Goal: Book appointment/travel/reservation

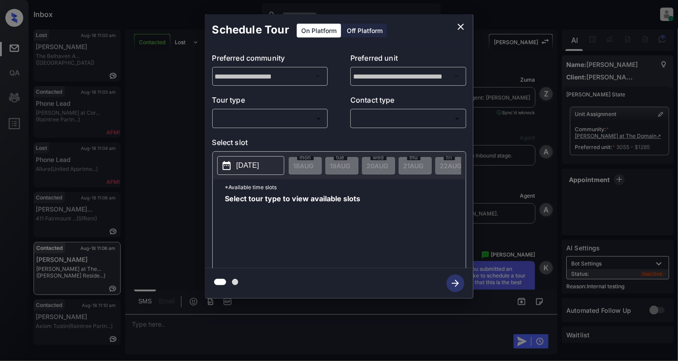
scroll to position [3323, 0]
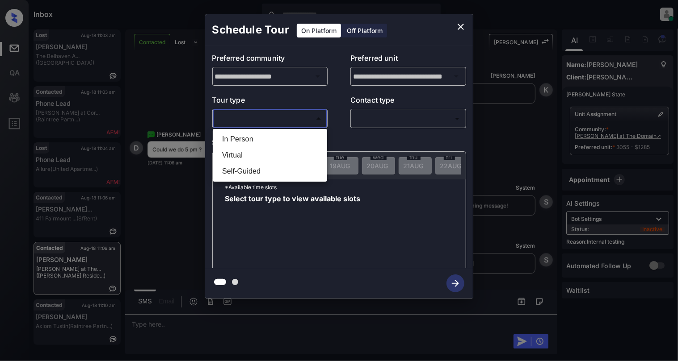
click at [268, 116] on body "Inbox Cynthia Montañez Online Set yourself offline Set yourself on break Profil…" at bounding box center [339, 180] width 678 height 361
click at [245, 142] on li "In Person" at bounding box center [270, 139] width 110 height 16
type input "********"
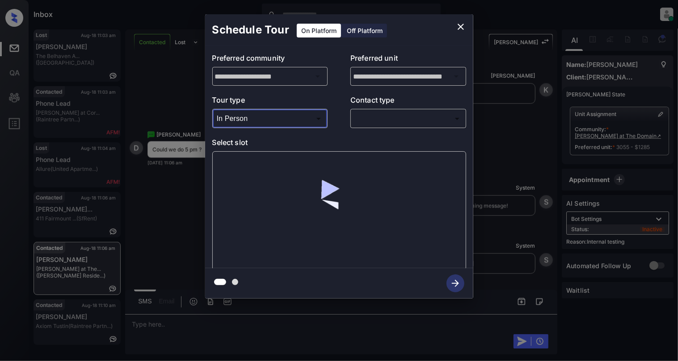
click at [367, 115] on body "Inbox Cynthia Montañez Online Set yourself offline Set yourself on break Profil…" at bounding box center [339, 180] width 678 height 361
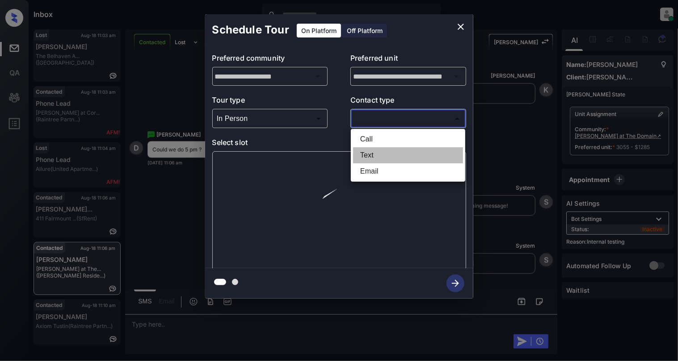
click at [376, 158] on li "Text" at bounding box center [408, 155] width 110 height 16
type input "****"
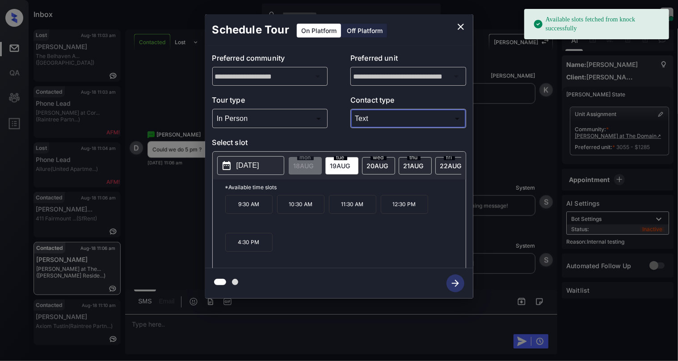
click at [243, 168] on p "2025-08-19" at bounding box center [247, 165] width 23 height 11
click at [331, 254] on div "9:30 AM 10:30 AM 11:30 AM 12:30 PM 4:30 PM" at bounding box center [345, 230] width 240 height 71
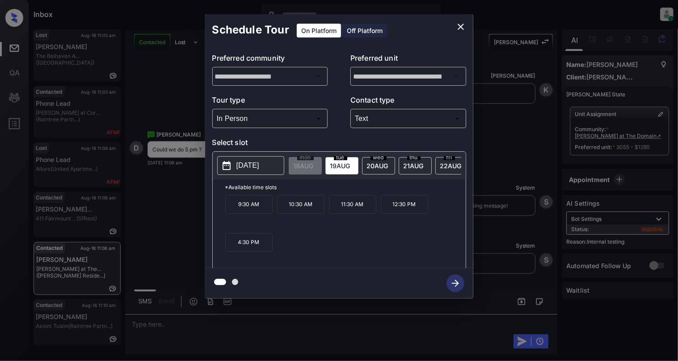
click at [454, 25] on button "close" at bounding box center [461, 27] width 18 height 18
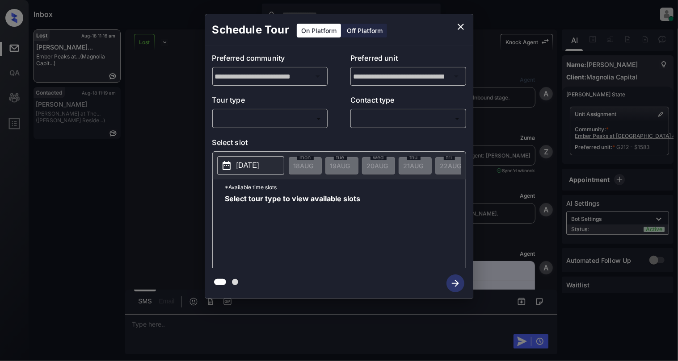
scroll to position [3937, 0]
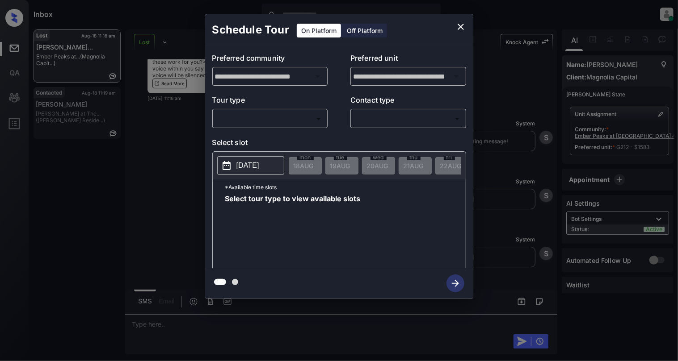
click at [287, 127] on div "​ ​" at bounding box center [270, 118] width 116 height 19
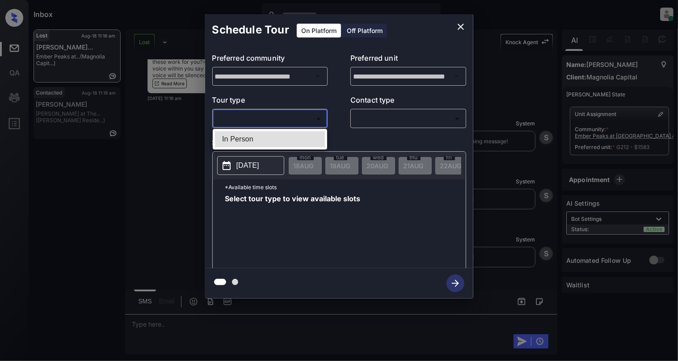
click at [249, 122] on body "Inbox Cynthia Montañez Online Set yourself offline Set yourself on break Profil…" at bounding box center [339, 180] width 678 height 361
click at [264, 143] on li "In Person" at bounding box center [270, 139] width 110 height 16
type input "********"
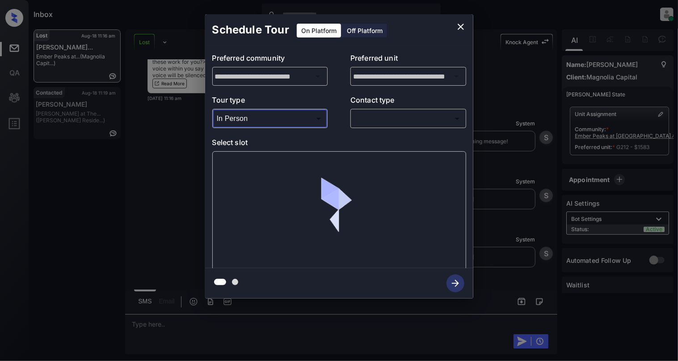
click at [358, 118] on body "Inbox Cynthia Montañez Online Set yourself offline Set yourself on break Profil…" at bounding box center [339, 180] width 678 height 361
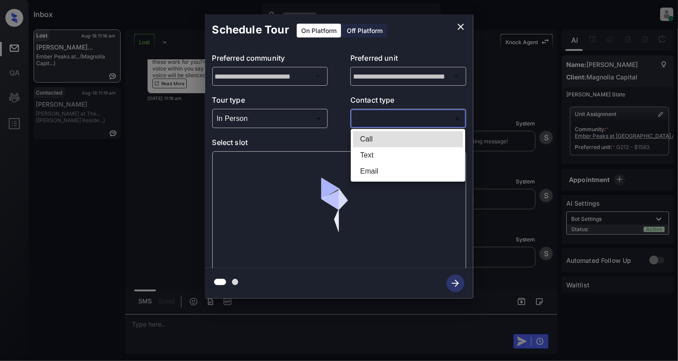
click at [370, 172] on li "Email" at bounding box center [408, 171] width 110 height 16
type input "*****"
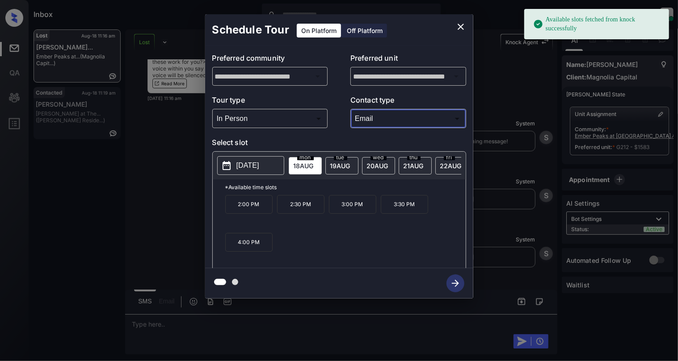
click at [227, 170] on icon at bounding box center [226, 165] width 11 height 11
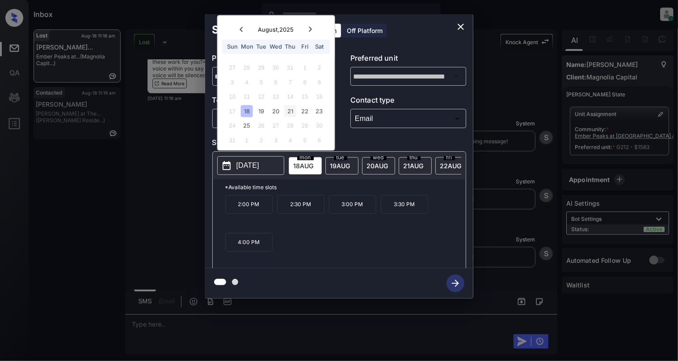
click at [294, 113] on div "21" at bounding box center [290, 111] width 12 height 12
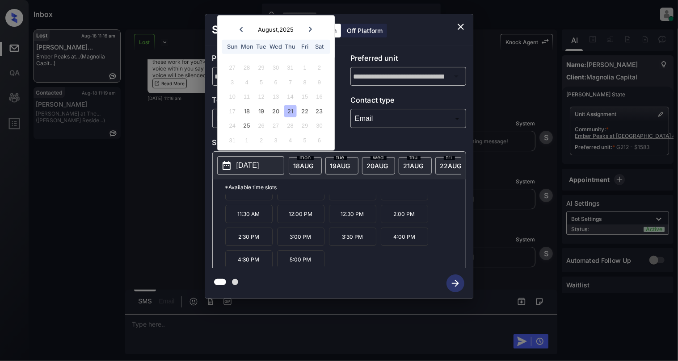
scroll to position [16, 0]
click at [462, 31] on icon "close" at bounding box center [460, 26] width 11 height 11
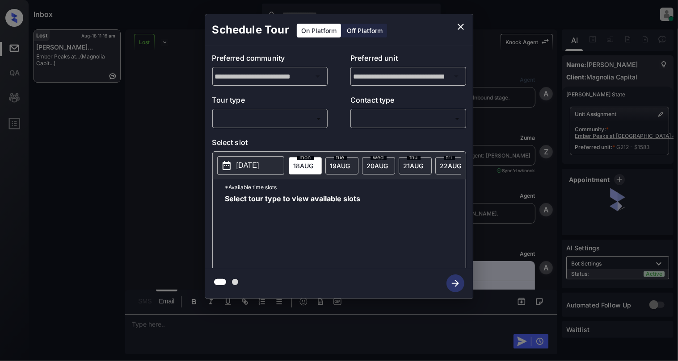
scroll to position [3937, 0]
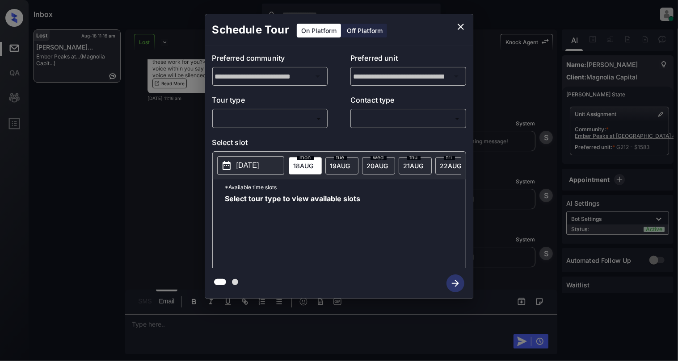
click at [267, 123] on body "Inbox Cynthia Montañez Online Set yourself offline Set yourself on break Profil…" at bounding box center [339, 180] width 678 height 361
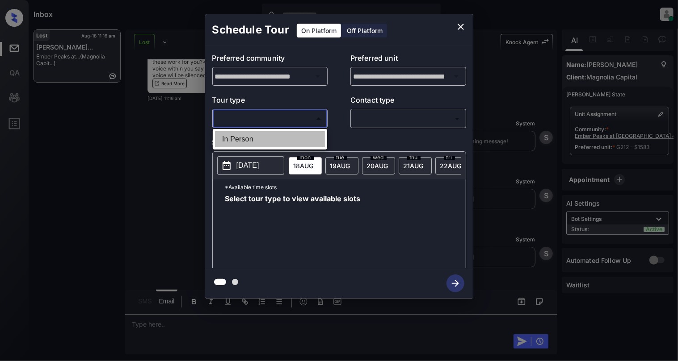
click at [236, 143] on li "In Person" at bounding box center [270, 139] width 110 height 16
type input "********"
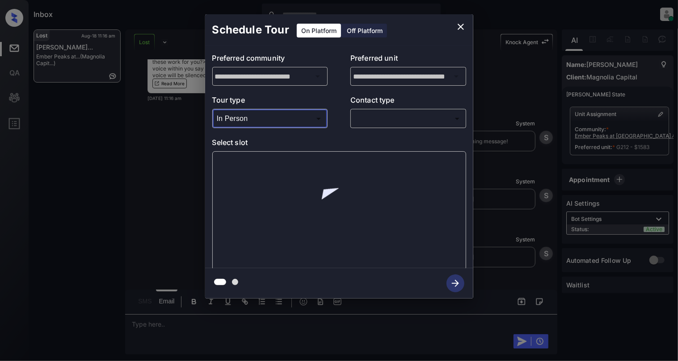
click at [417, 120] on body "Inbox Cynthia Montañez Online Set yourself offline Set yourself on break Profil…" at bounding box center [339, 180] width 678 height 361
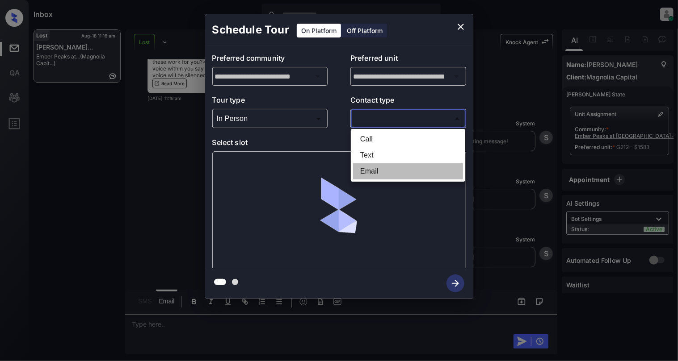
click at [390, 169] on li "Email" at bounding box center [408, 171] width 110 height 16
type input "*****"
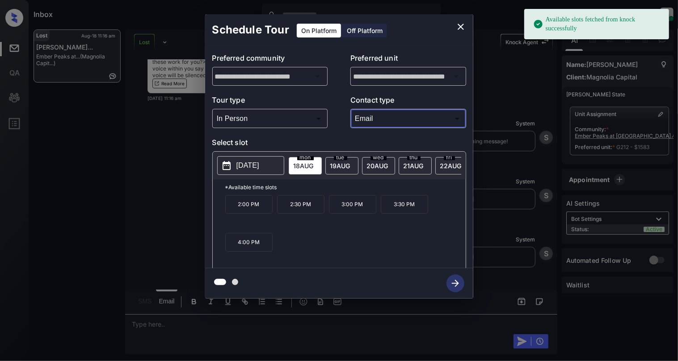
click at [248, 170] on p "[DATE]" at bounding box center [247, 165] width 23 height 11
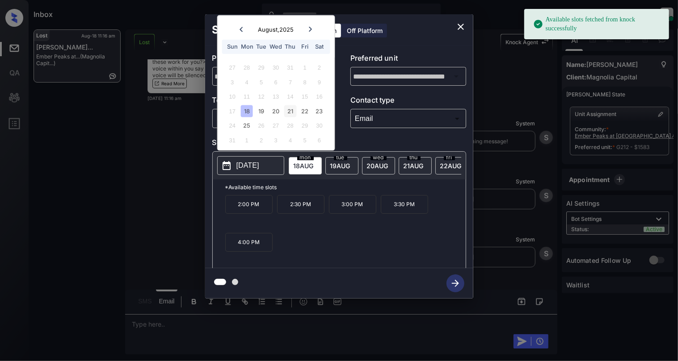
click at [292, 111] on div "21" at bounding box center [290, 111] width 12 height 12
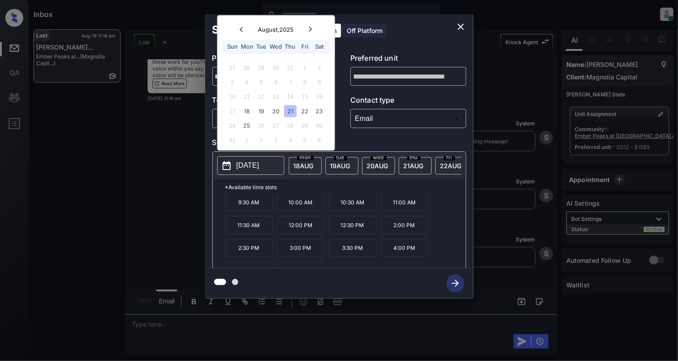
scroll to position [0, 0]
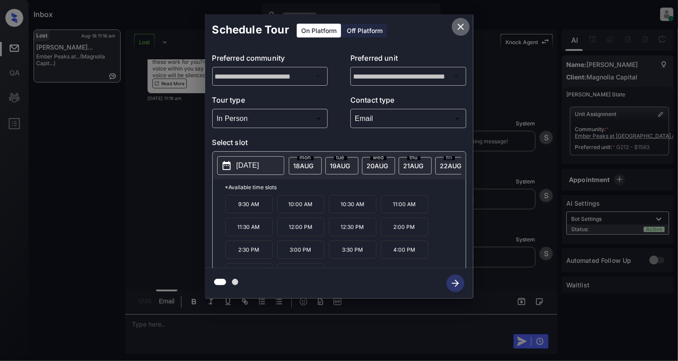
click at [458, 21] on button "close" at bounding box center [461, 27] width 18 height 18
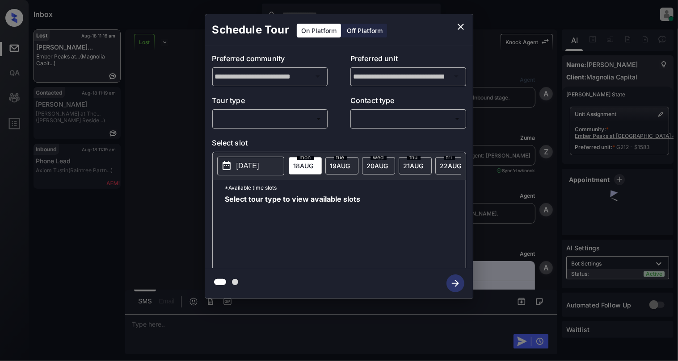
scroll to position [4162, 0]
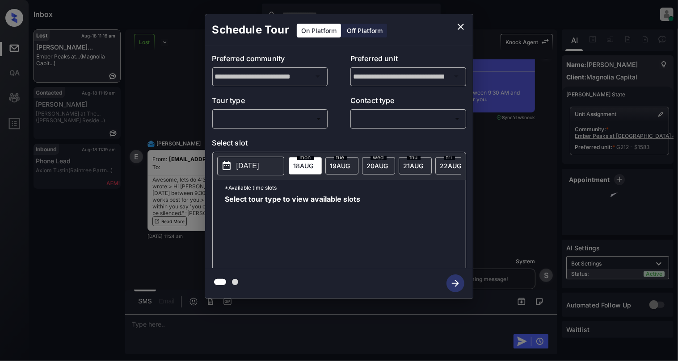
click at [538, 210] on div "**********" at bounding box center [339, 156] width 678 height 313
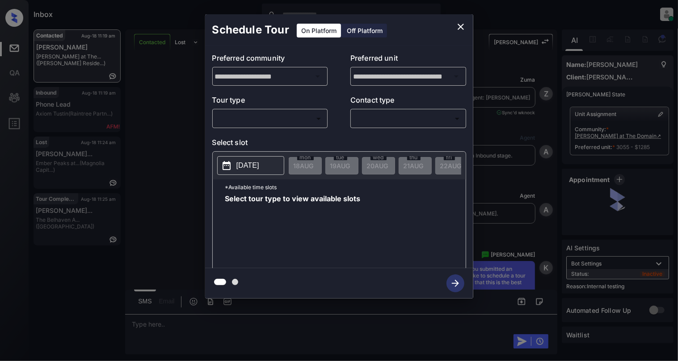
scroll to position [3670, 0]
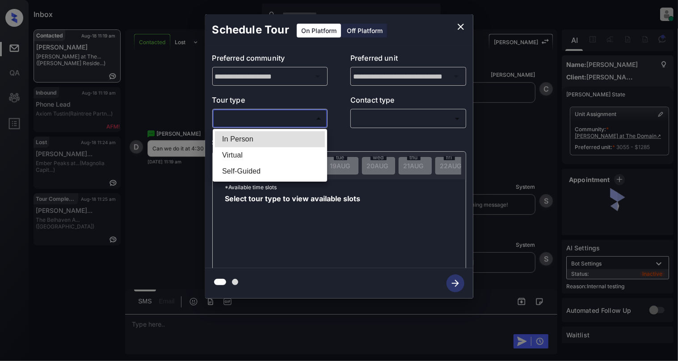
click at [262, 120] on body "Inbox [PERSON_NAME] Online Set yourself offline Set yourself on break Profile S…" at bounding box center [339, 180] width 678 height 361
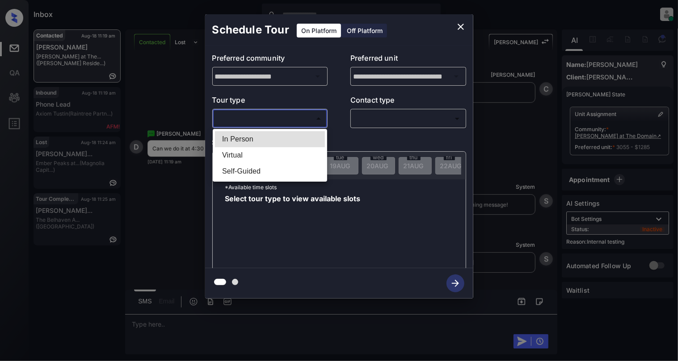
click at [252, 151] on li "Virtual" at bounding box center [270, 155] width 110 height 16
type input "*******"
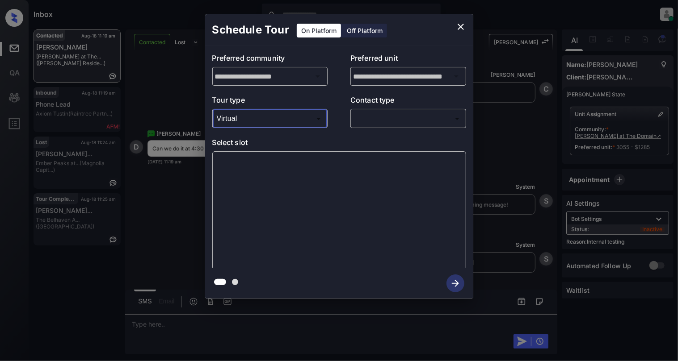
click at [458, 27] on icon "close" at bounding box center [460, 26] width 11 height 11
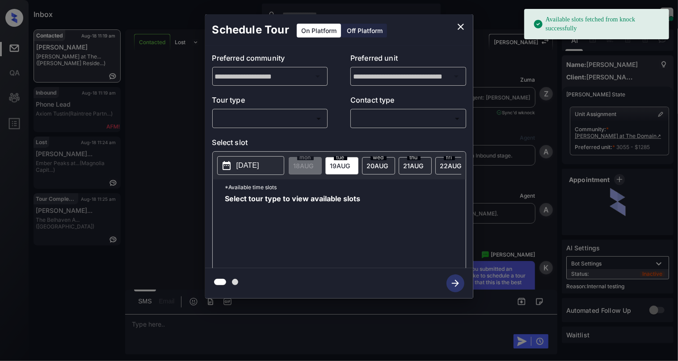
scroll to position [3670, 0]
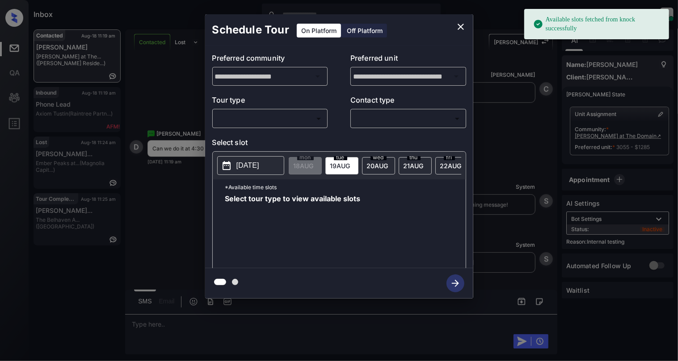
click at [233, 121] on body "Available slots fetched from knock successfully Inbox Cynthia Montañez Online S…" at bounding box center [339, 180] width 678 height 361
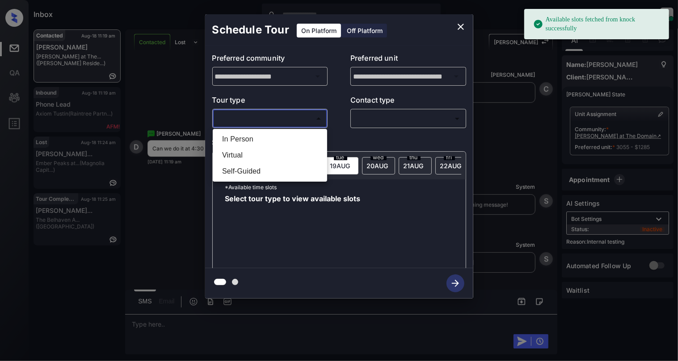
click at [251, 151] on li "Virtual" at bounding box center [270, 155] width 110 height 16
type input "*******"
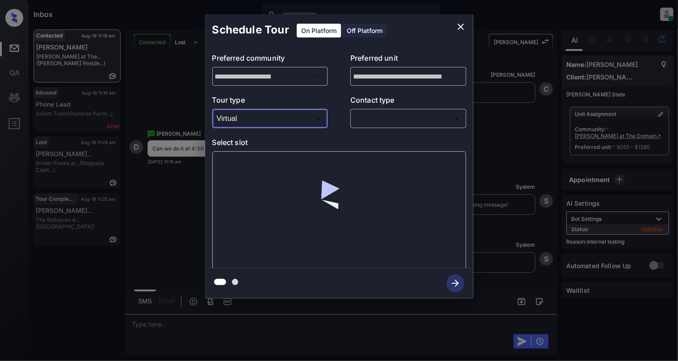
click at [361, 124] on body "Inbox Cynthia Montañez Online Set yourself offline Set yourself on break Profil…" at bounding box center [339, 180] width 678 height 361
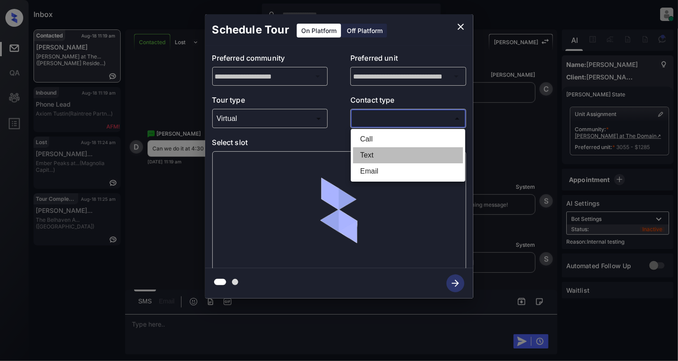
click at [361, 158] on li "Text" at bounding box center [408, 155] width 110 height 16
type input "****"
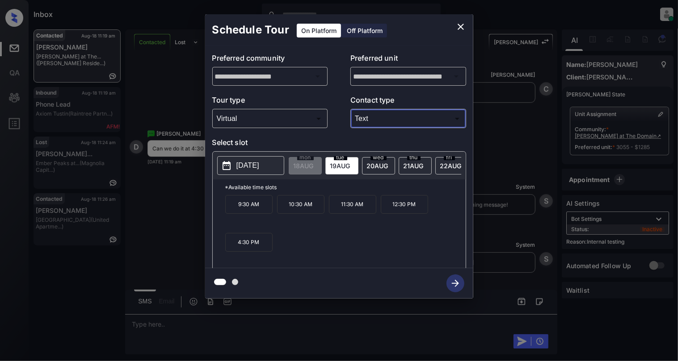
click at [251, 251] on p "4:30 PM" at bounding box center [248, 242] width 47 height 19
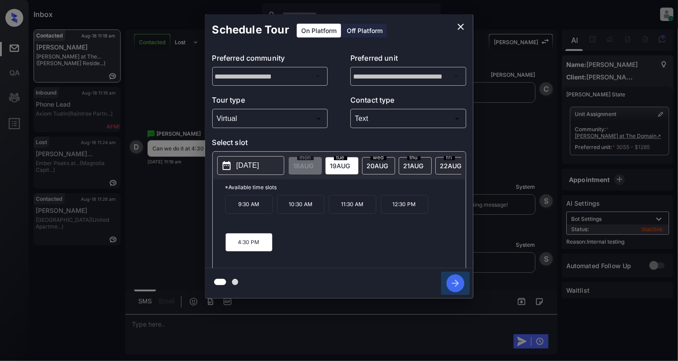
click at [448, 285] on icon "button" at bounding box center [455, 284] width 18 height 18
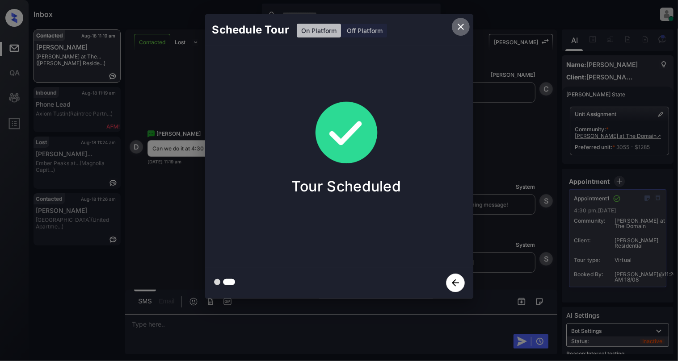
click at [461, 29] on icon "close" at bounding box center [460, 26] width 11 height 11
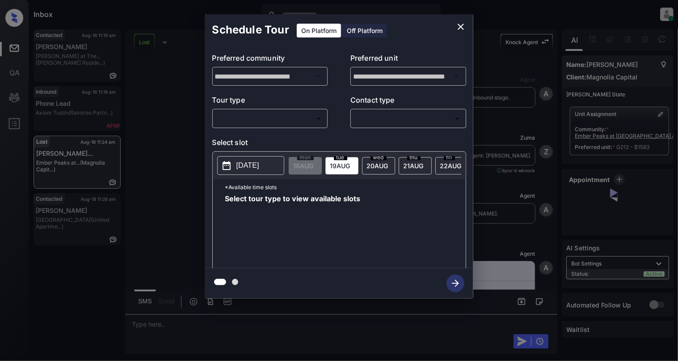
scroll to position [4162, 0]
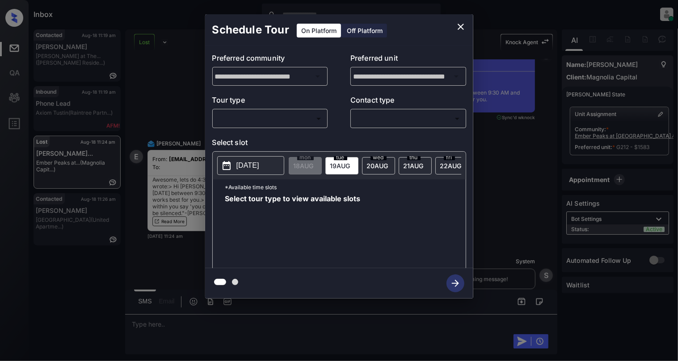
click at [303, 113] on body "Inbox Cynthia Montañez Online Set yourself offline Set yourself on break Profil…" at bounding box center [339, 180] width 678 height 361
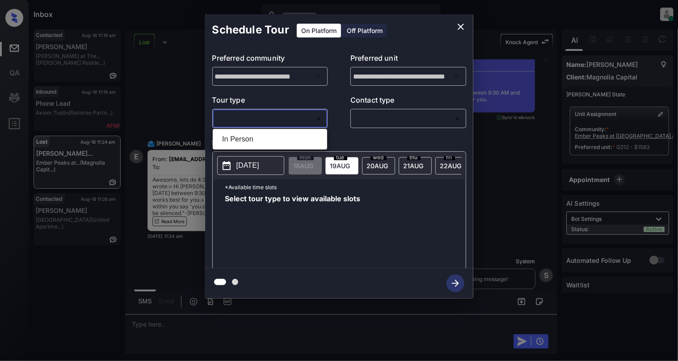
click at [280, 130] on ul "In Person" at bounding box center [270, 139] width 114 height 21
click at [281, 139] on li "In Person" at bounding box center [270, 139] width 110 height 16
type input "********"
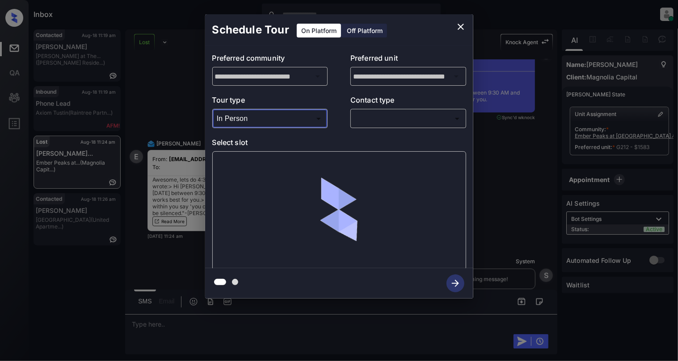
click at [423, 118] on body "Inbox Cynthia Montañez Online Set yourself offline Set yourself on break Profil…" at bounding box center [339, 180] width 678 height 361
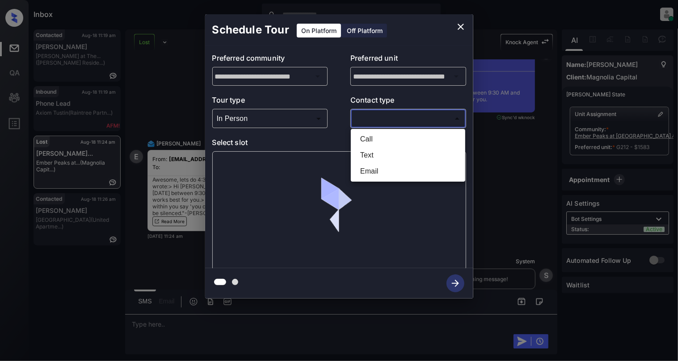
click at [394, 148] on li "Text" at bounding box center [408, 155] width 110 height 16
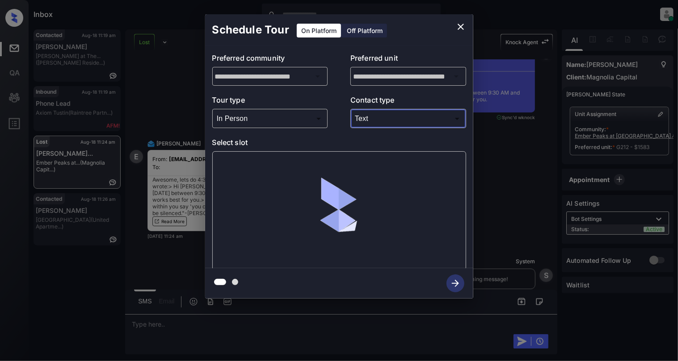
click at [395, 115] on body "Inbox Cynthia Montañez Online Set yourself offline Set yourself on break Profil…" at bounding box center [339, 180] width 678 height 361
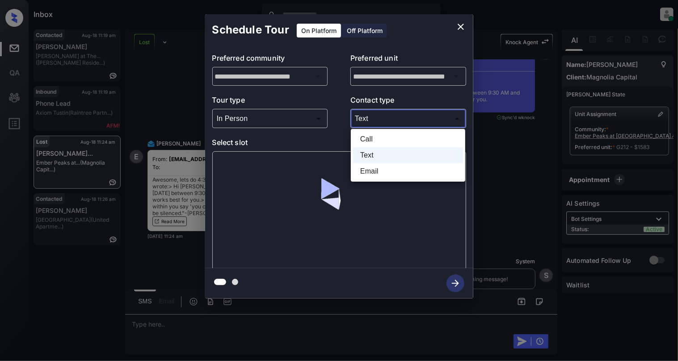
click at [388, 170] on li "Email" at bounding box center [408, 171] width 110 height 16
type input "*****"
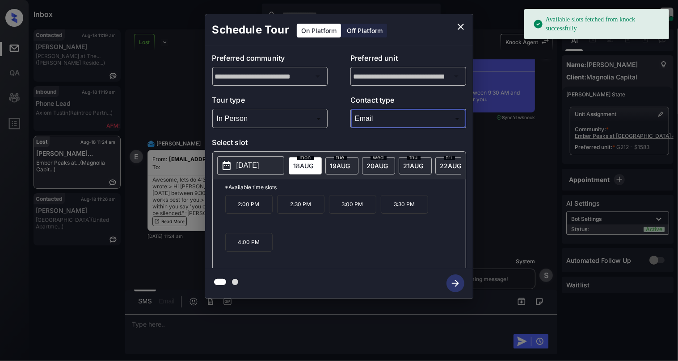
click at [257, 165] on p "[DATE]" at bounding box center [247, 165] width 23 height 11
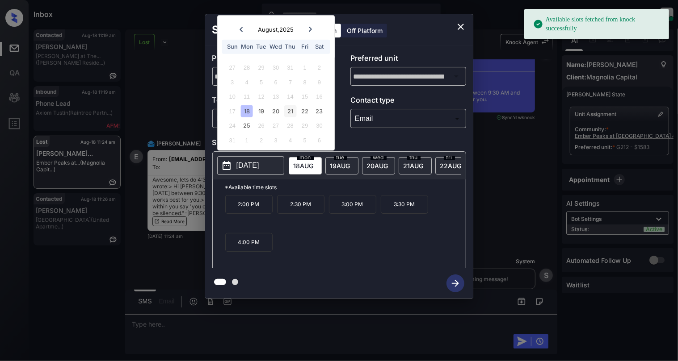
click at [285, 108] on div "21" at bounding box center [290, 111] width 12 height 12
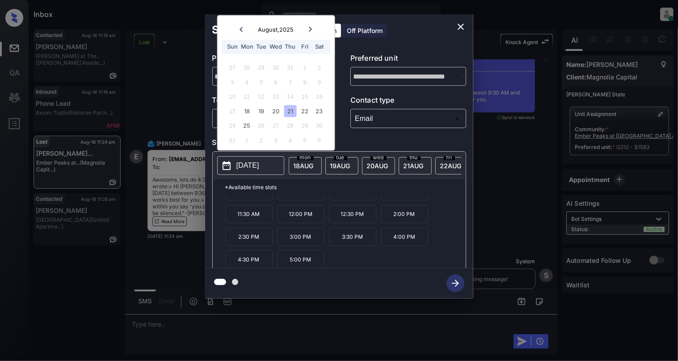
scroll to position [16, 0]
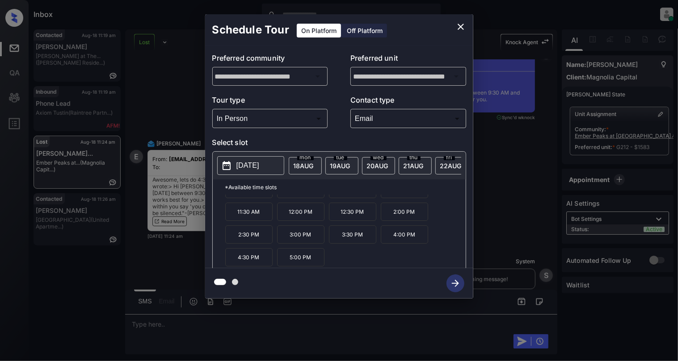
click at [247, 261] on p "4:30 PM" at bounding box center [248, 257] width 47 height 18
click at [457, 281] on icon "button" at bounding box center [455, 284] width 18 height 18
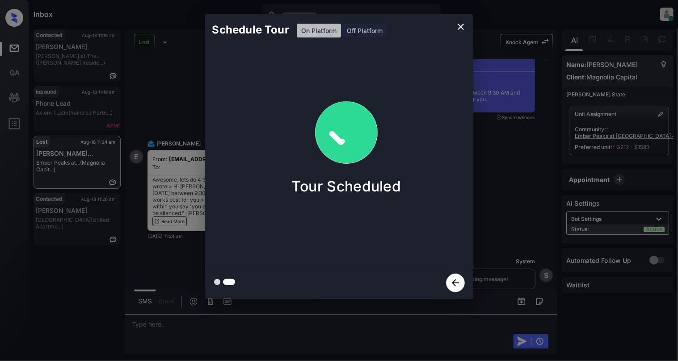
click at [463, 28] on icon "close" at bounding box center [460, 26] width 11 height 11
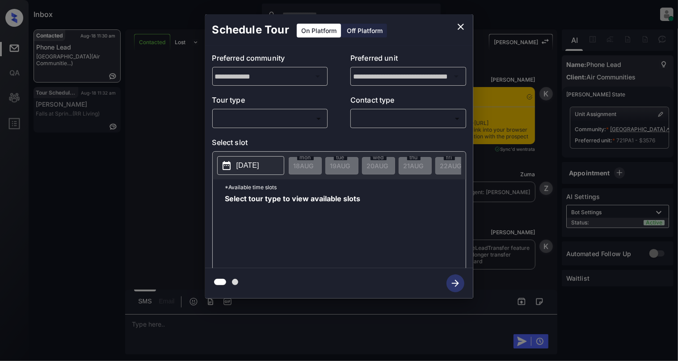
scroll to position [1305, 0]
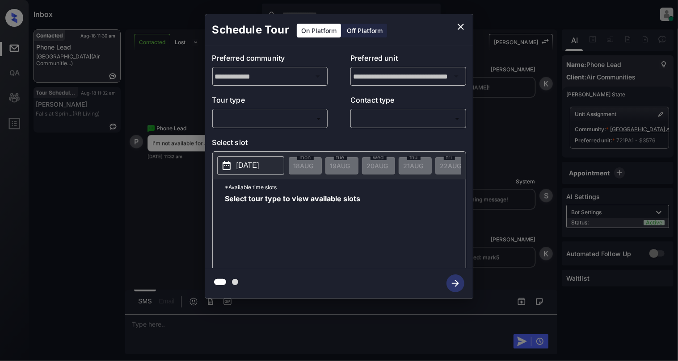
click at [299, 121] on body "Inbox [PERSON_NAME] Online Set yourself offline Set yourself on break Profile S…" at bounding box center [339, 180] width 678 height 361
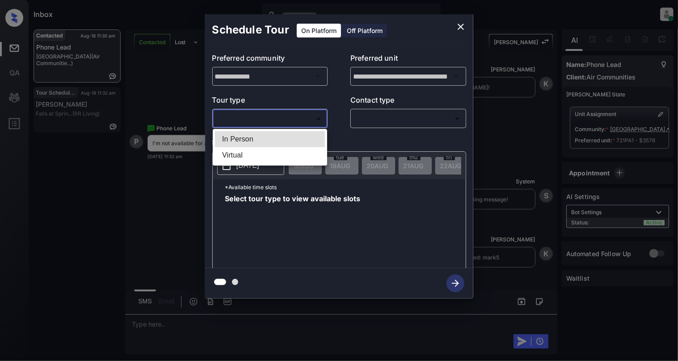
click at [461, 26] on div at bounding box center [339, 180] width 678 height 361
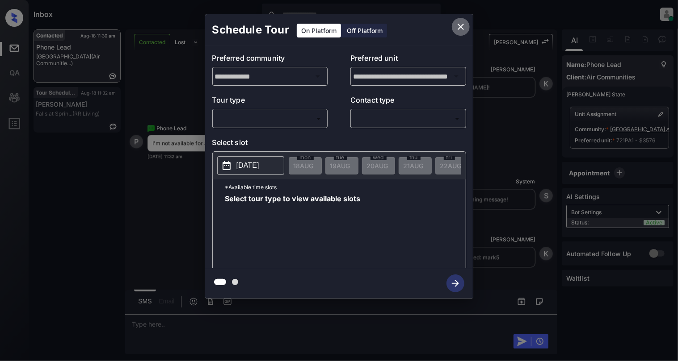
click at [461, 26] on icon "close" at bounding box center [460, 27] width 6 height 6
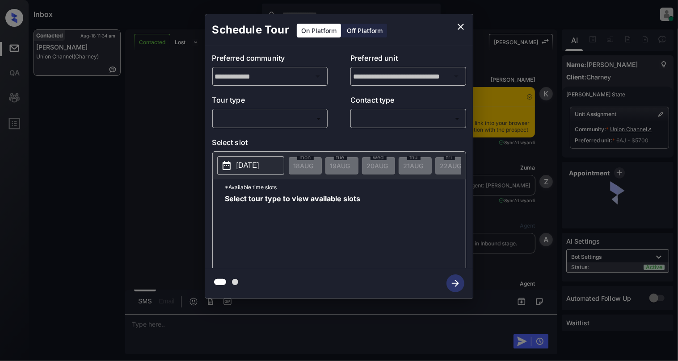
scroll to position [3590, 0]
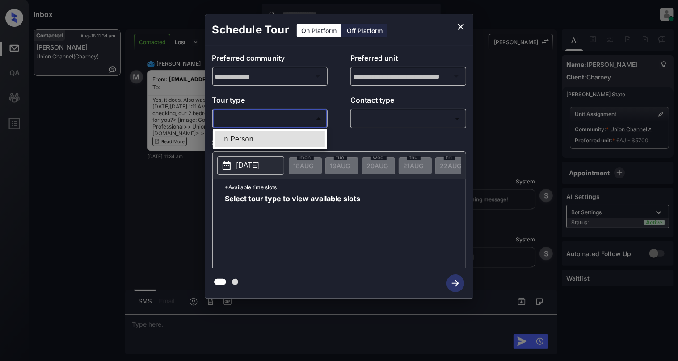
click at [255, 115] on body "Inbox [PERSON_NAME] Online Set yourself offline Set yourself on break Profile S…" at bounding box center [339, 180] width 678 height 361
click at [242, 142] on li "In Person" at bounding box center [270, 139] width 110 height 16
type input "********"
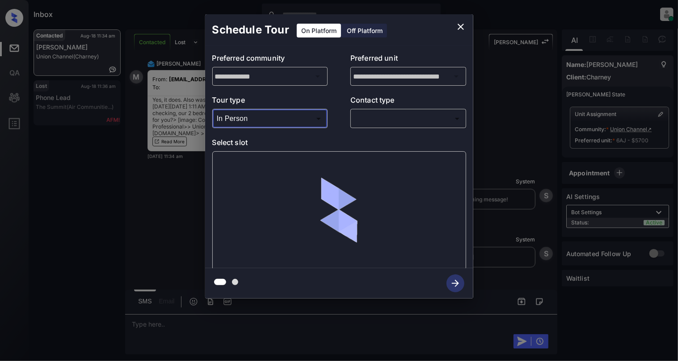
click at [427, 120] on body "Inbox [PERSON_NAME] Online Set yourself offline Set yourself on break Profile S…" at bounding box center [339, 180] width 678 height 361
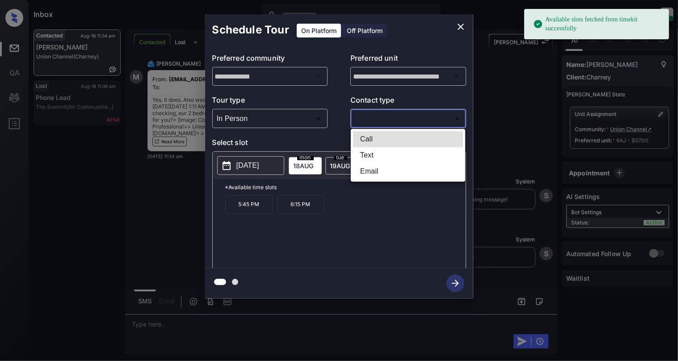
click at [369, 172] on li "Email" at bounding box center [408, 171] width 110 height 16
type input "*****"
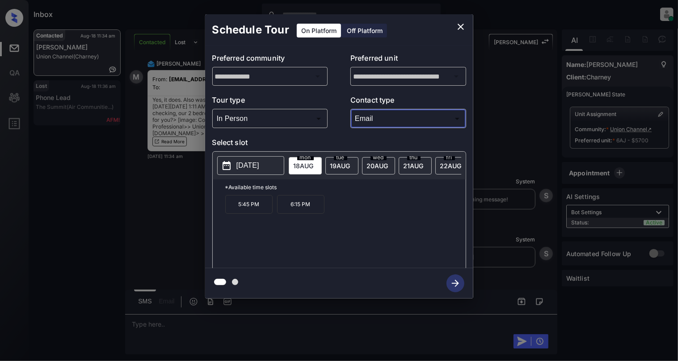
click at [462, 24] on icon "close" at bounding box center [460, 27] width 6 height 6
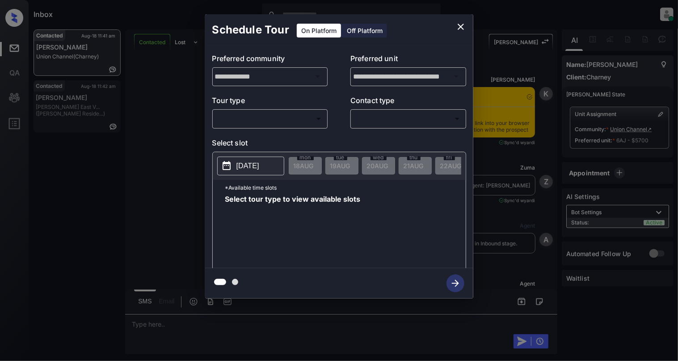
scroll to position [3870, 0]
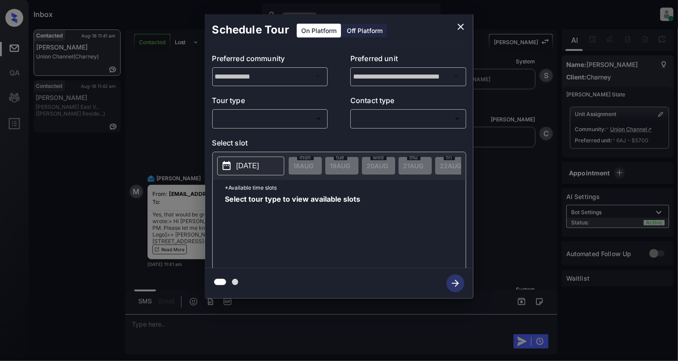
click at [297, 115] on body "Inbox Cynthia Montañez Online Set yourself offline Set yourself on break Profil…" at bounding box center [339, 180] width 678 height 361
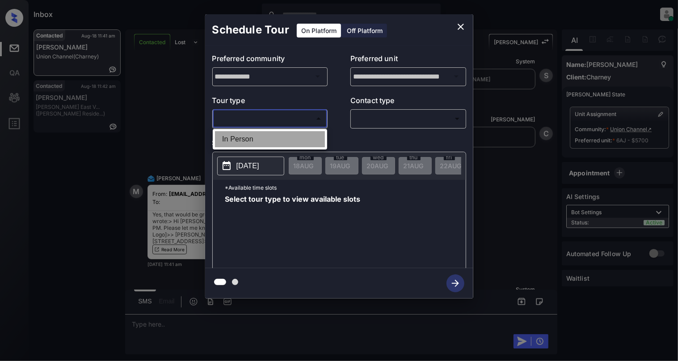
drag, startPoint x: 273, startPoint y: 138, endPoint x: 384, endPoint y: 117, distance: 112.8
click at [275, 138] on li "In Person" at bounding box center [270, 139] width 110 height 16
type input "********"
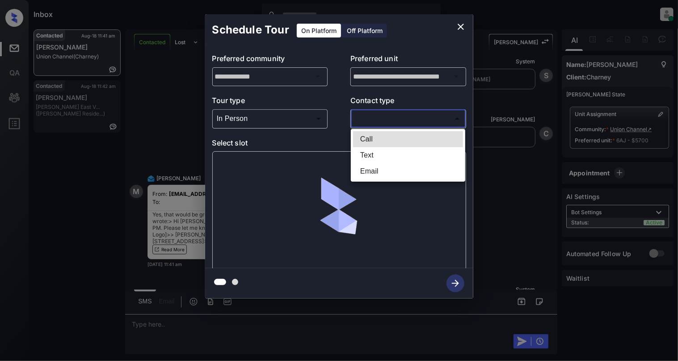
click at [384, 117] on body "Inbox Cynthia Montañez Online Set yourself offline Set yourself on break Profil…" at bounding box center [339, 180] width 678 height 361
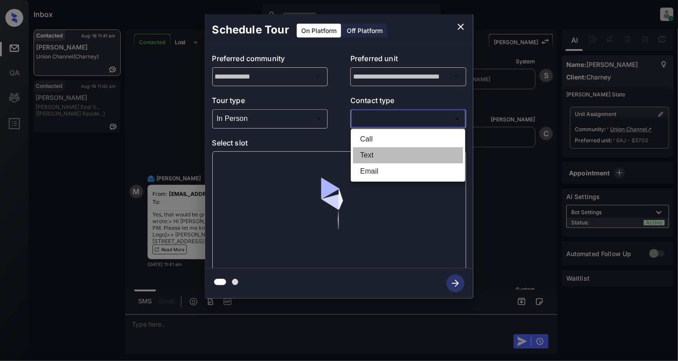
click at [375, 152] on li "Text" at bounding box center [408, 155] width 110 height 16
type input "****"
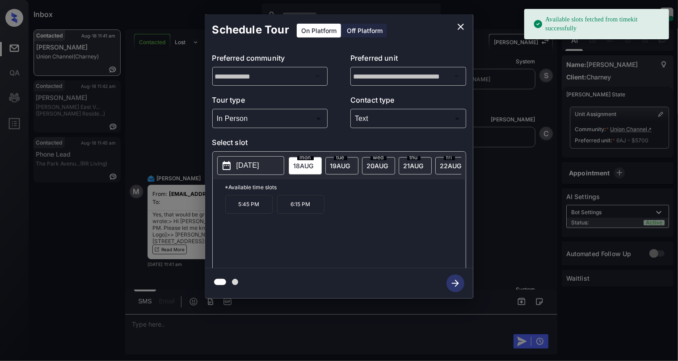
click at [257, 214] on p "5:45 PM" at bounding box center [248, 204] width 47 height 19
click at [445, 288] on button "button" at bounding box center [455, 283] width 29 height 23
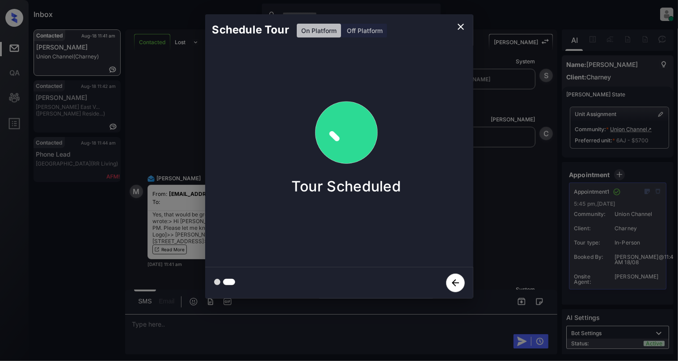
click at [462, 28] on icon "close" at bounding box center [460, 27] width 6 height 6
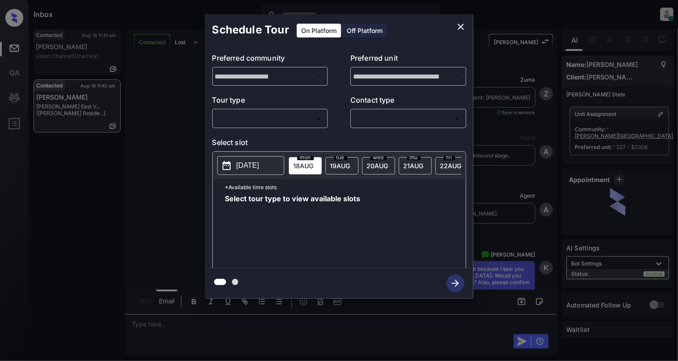
scroll to position [1711, 0]
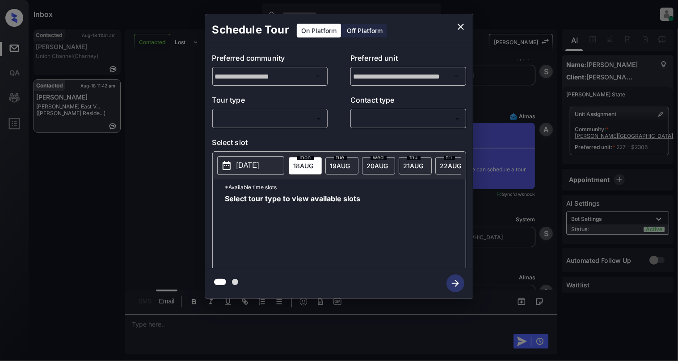
click at [290, 113] on body "Inbox [PERSON_NAME] Online Set yourself offline Set yourself on break Profile S…" at bounding box center [339, 180] width 678 height 361
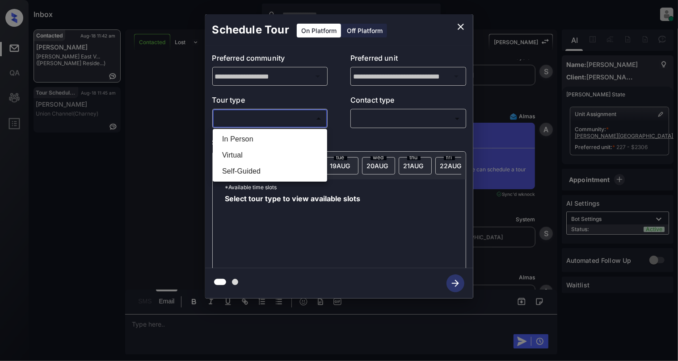
click at [456, 29] on div at bounding box center [339, 180] width 678 height 361
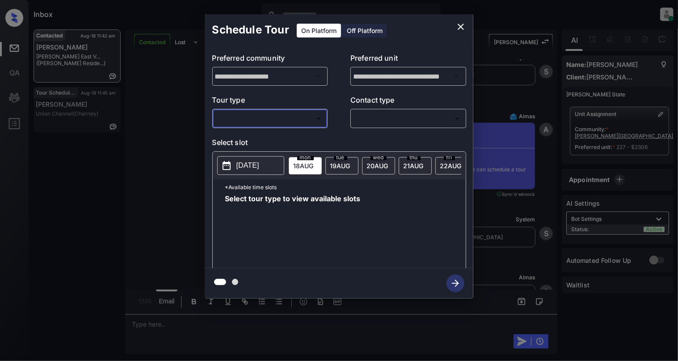
click at [458, 28] on icon "close" at bounding box center [460, 27] width 6 height 6
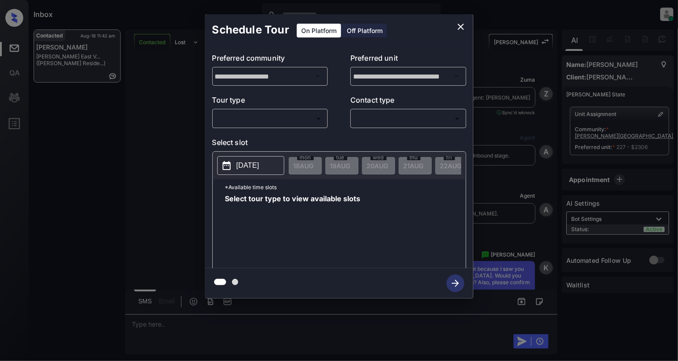
scroll to position [2068, 0]
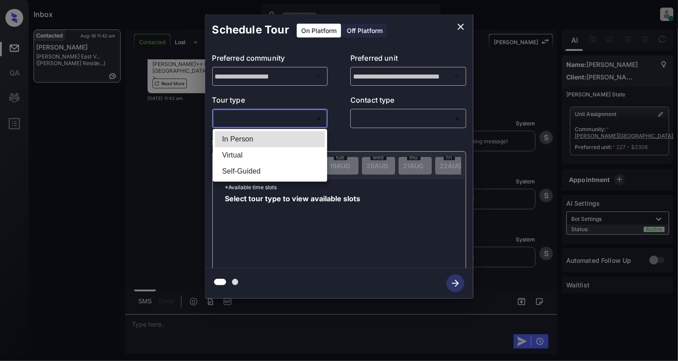
click at [273, 119] on body "Inbox [PERSON_NAME] Online Set yourself offline Set yourself on break Profile S…" at bounding box center [339, 180] width 678 height 361
click at [277, 144] on li "In Person" at bounding box center [270, 139] width 110 height 16
type input "********"
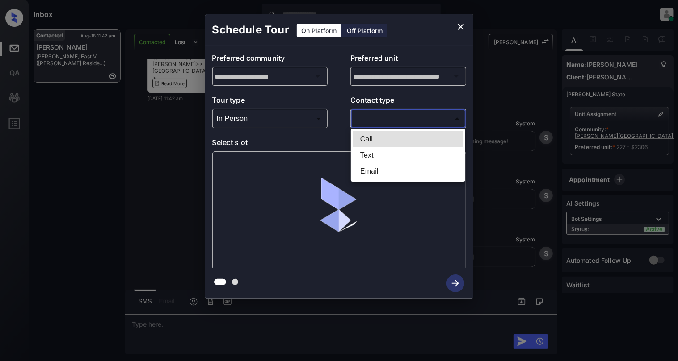
click at [427, 111] on body "Inbox [PERSON_NAME] Online Set yourself offline Set yourself on break Profile S…" at bounding box center [339, 180] width 678 height 361
click at [383, 159] on li "Text" at bounding box center [408, 155] width 110 height 16
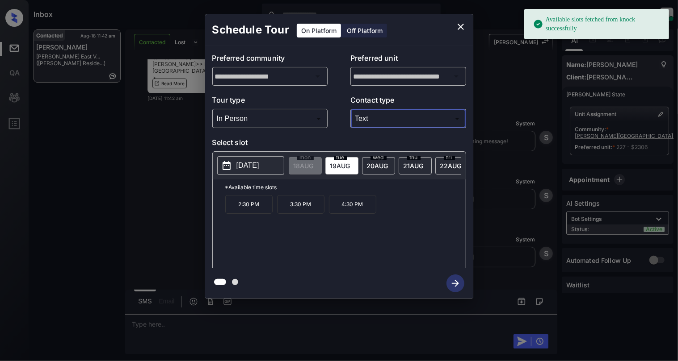
click at [389, 119] on body "Available slots fetched from knock successfully Inbox [PERSON_NAME] Online Set …" at bounding box center [339, 180] width 678 height 361
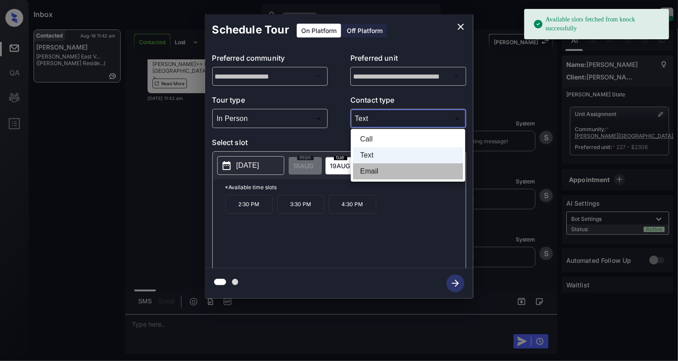
click at [379, 164] on li "Email" at bounding box center [408, 171] width 110 height 16
type input "*****"
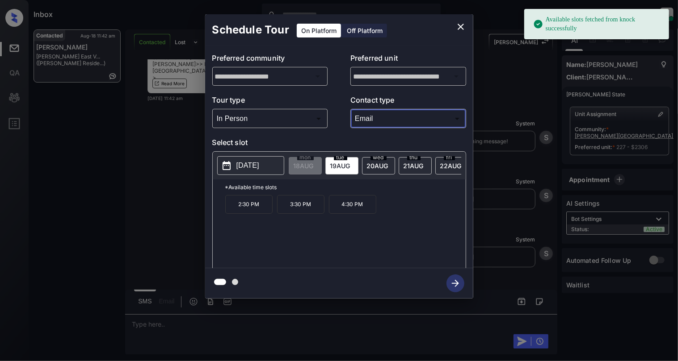
click at [250, 212] on p "2:30 PM" at bounding box center [248, 204] width 47 height 19
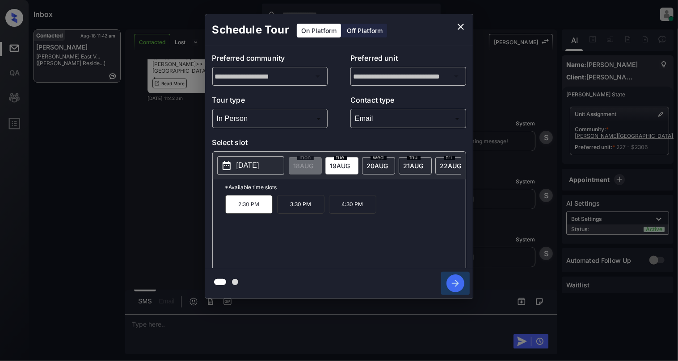
click at [457, 285] on icon "button" at bounding box center [455, 283] width 7 height 7
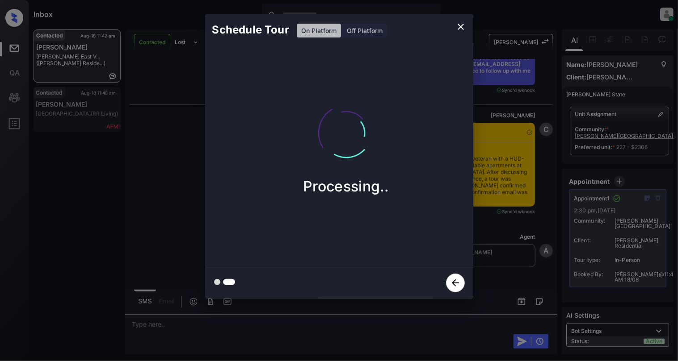
scroll to position [2444, 0]
click at [454, 17] on div "Schedule Tour On Platform Off Platform" at bounding box center [339, 29] width 268 height 31
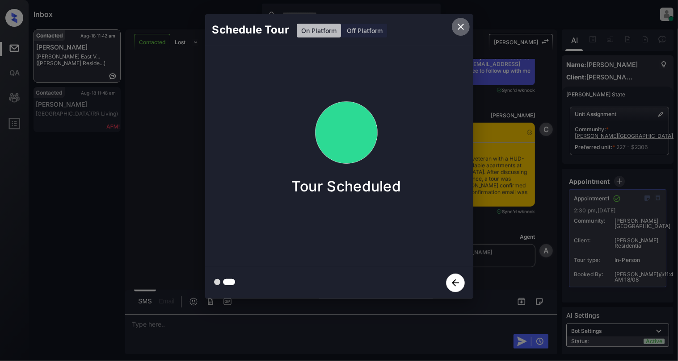
click at [465, 26] on icon "close" at bounding box center [460, 26] width 11 height 11
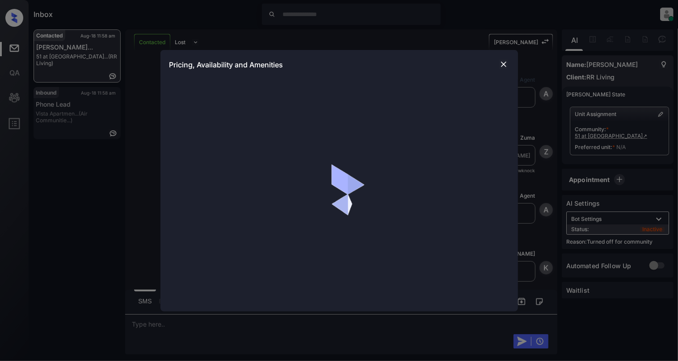
scroll to position [326, 0]
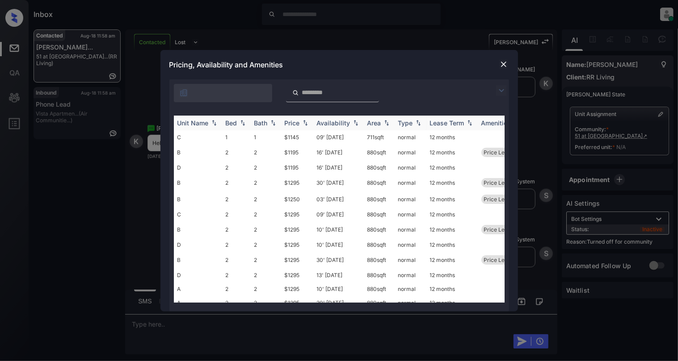
click at [243, 121] on img at bounding box center [242, 123] width 9 height 6
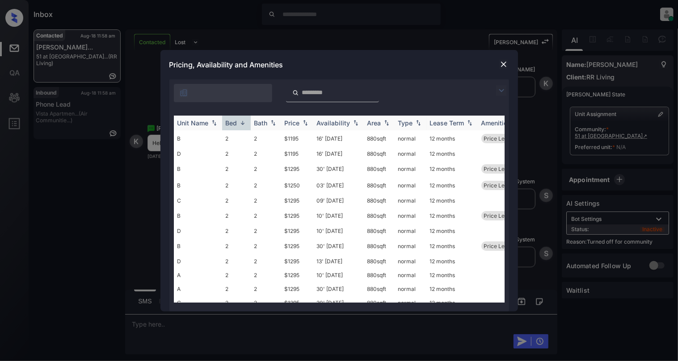
click at [243, 121] on img at bounding box center [242, 123] width 9 height 7
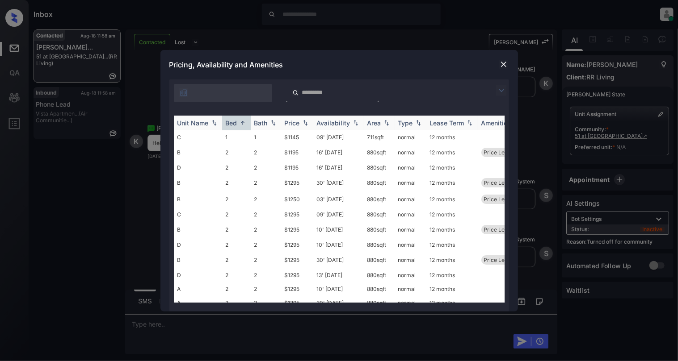
click at [243, 121] on img at bounding box center [242, 123] width 9 height 7
click at [242, 121] on img at bounding box center [242, 123] width 9 height 6
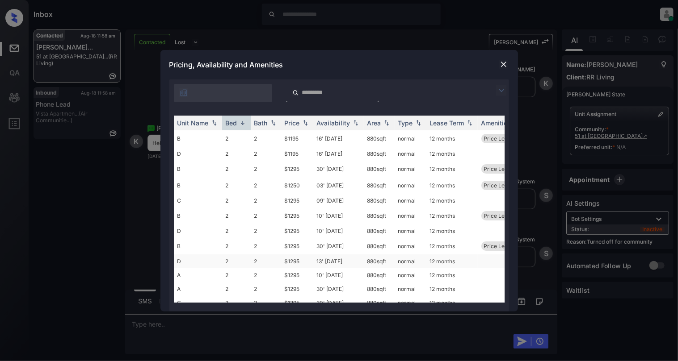
click at [265, 256] on td "2" at bounding box center [266, 262] width 30 height 14
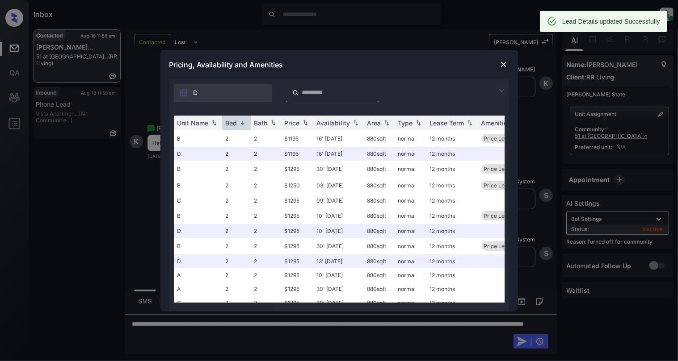
click at [502, 60] on img at bounding box center [503, 64] width 9 height 9
